Goal: Information Seeking & Learning: Learn about a topic

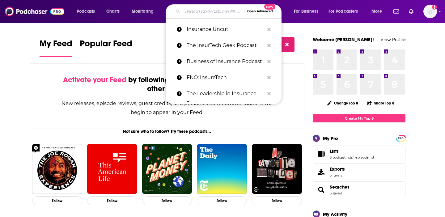
click at [195, 10] on input "Search podcasts, credits, & more..." at bounding box center [214, 11] width 62 height 10
paste input "[URL][DOMAIN_NAME]"
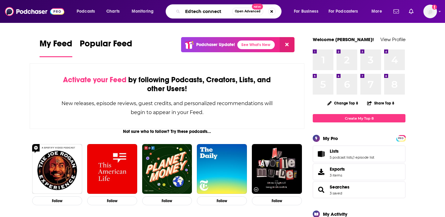
type input "Edtech connect"
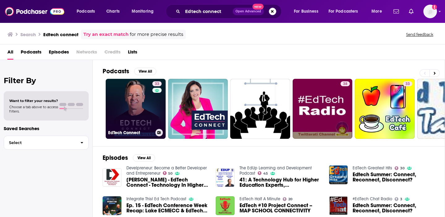
click at [146, 108] on link "33 EdTech Connect" at bounding box center [136, 109] width 60 height 60
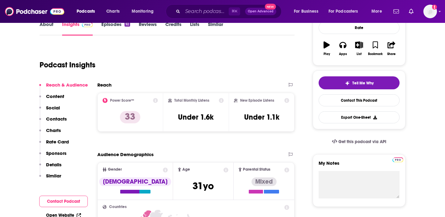
scroll to position [107, 0]
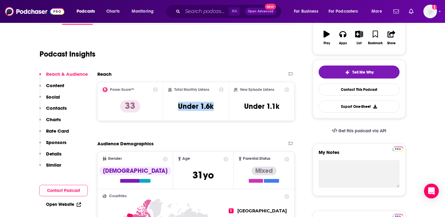
drag, startPoint x: 218, startPoint y: 109, endPoint x: 174, endPoint y: 107, distance: 44.0
click at [174, 107] on div "Total Monthly Listens Under 1.6k" at bounding box center [196, 101] width 56 height 28
copy h3 "Under 1.6k"
